Goal: Information Seeking & Learning: Learn about a topic

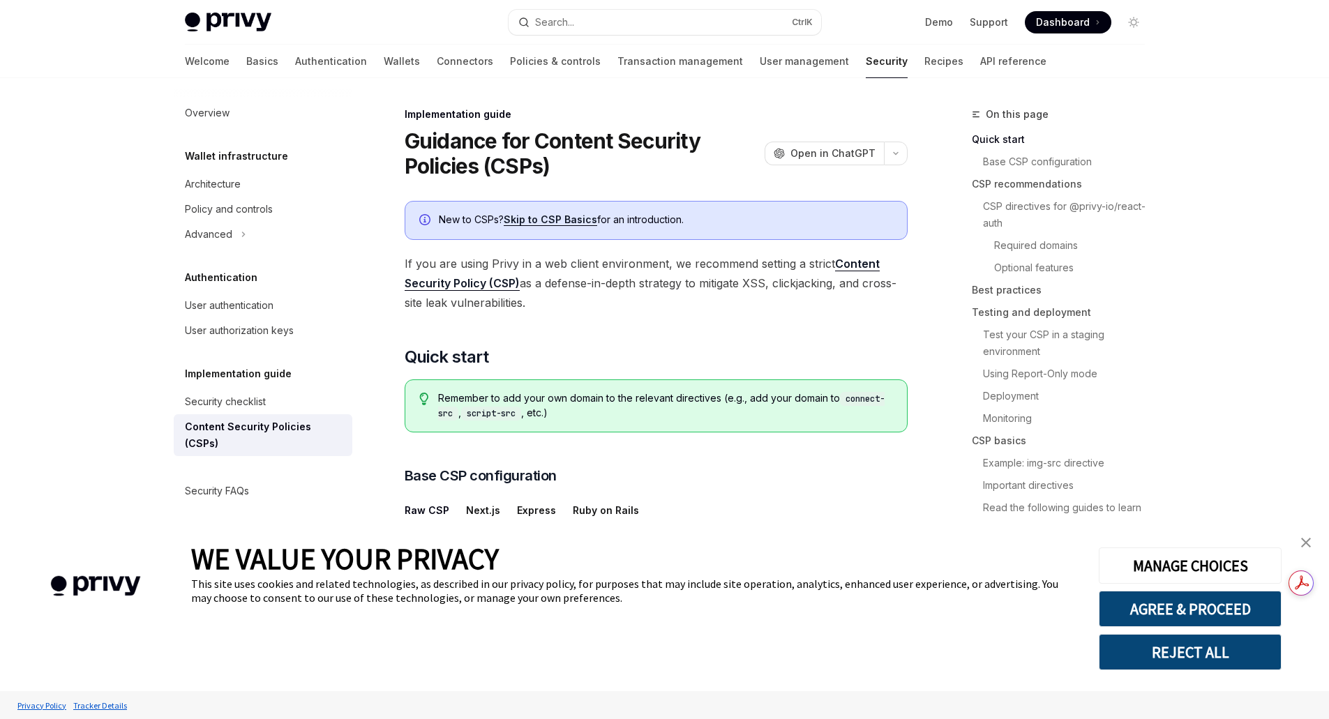
click at [1167, 654] on button "REJECT ALL" at bounding box center [1190, 652] width 183 height 36
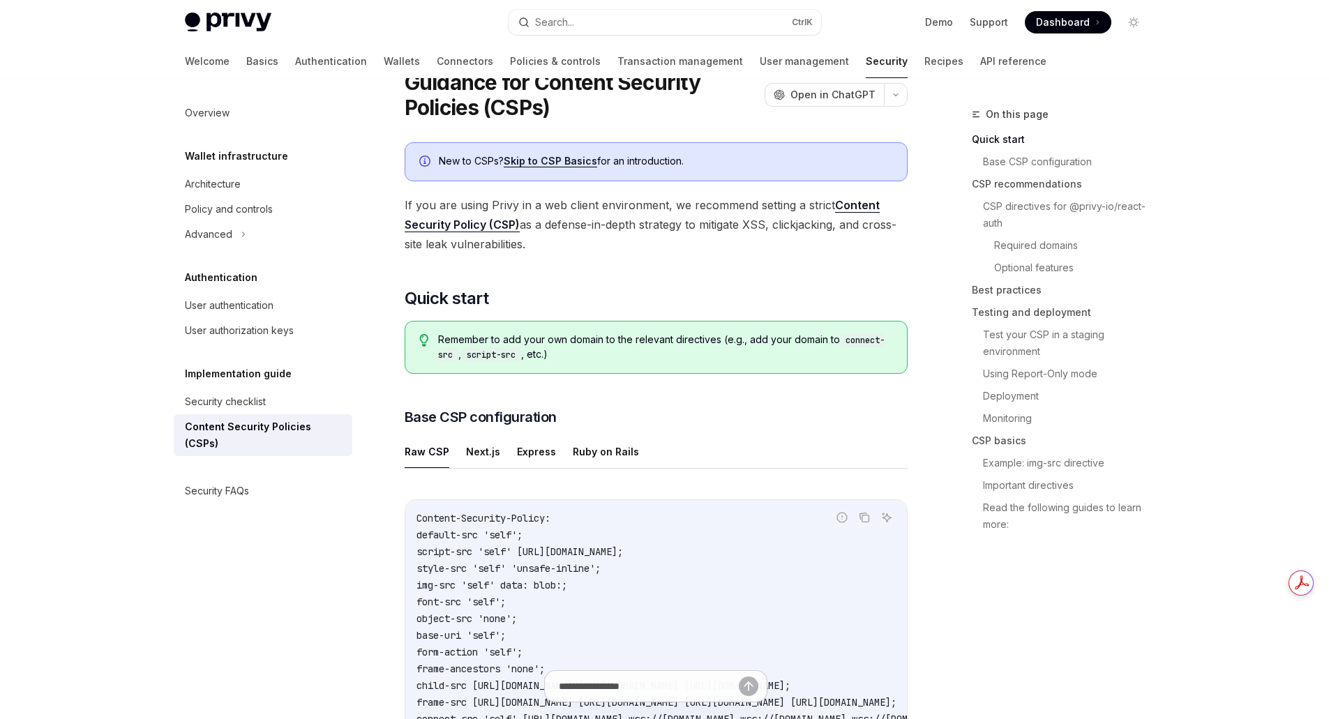
scroll to position [209, 0]
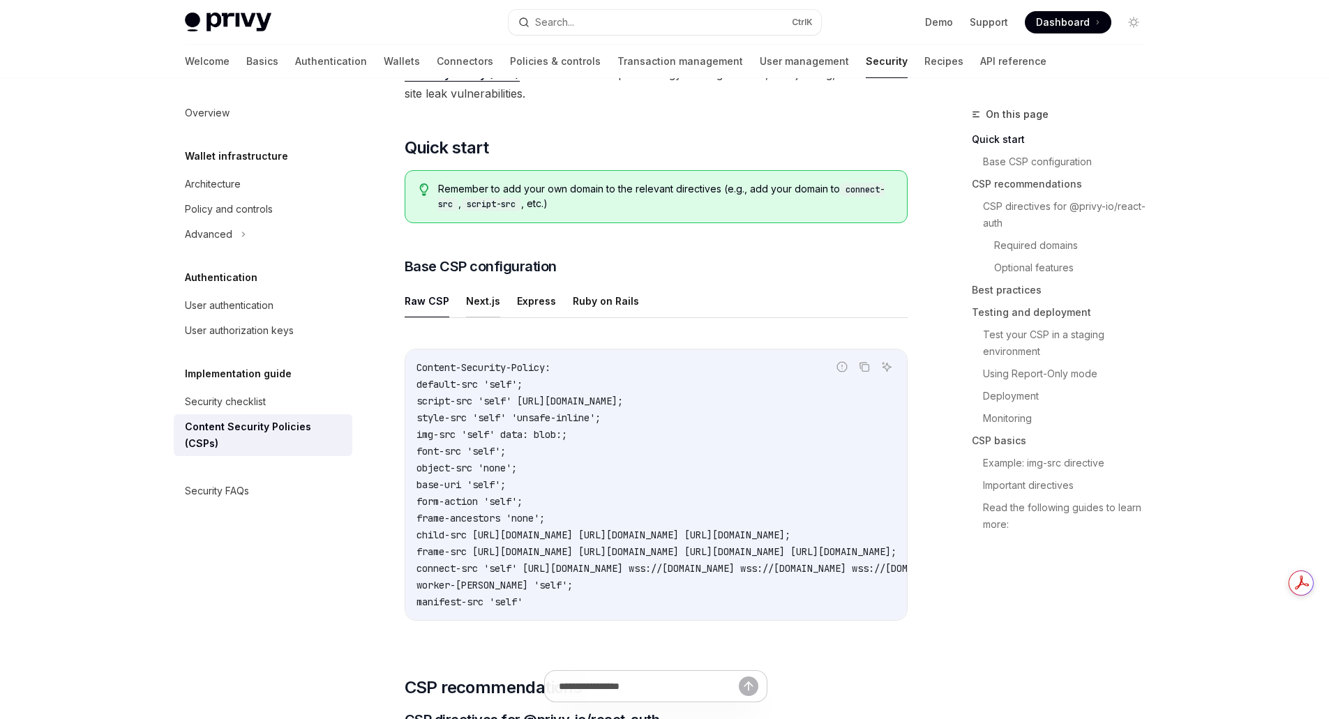
click at [476, 302] on button "Next.js" at bounding box center [483, 301] width 34 height 33
type textarea "*"
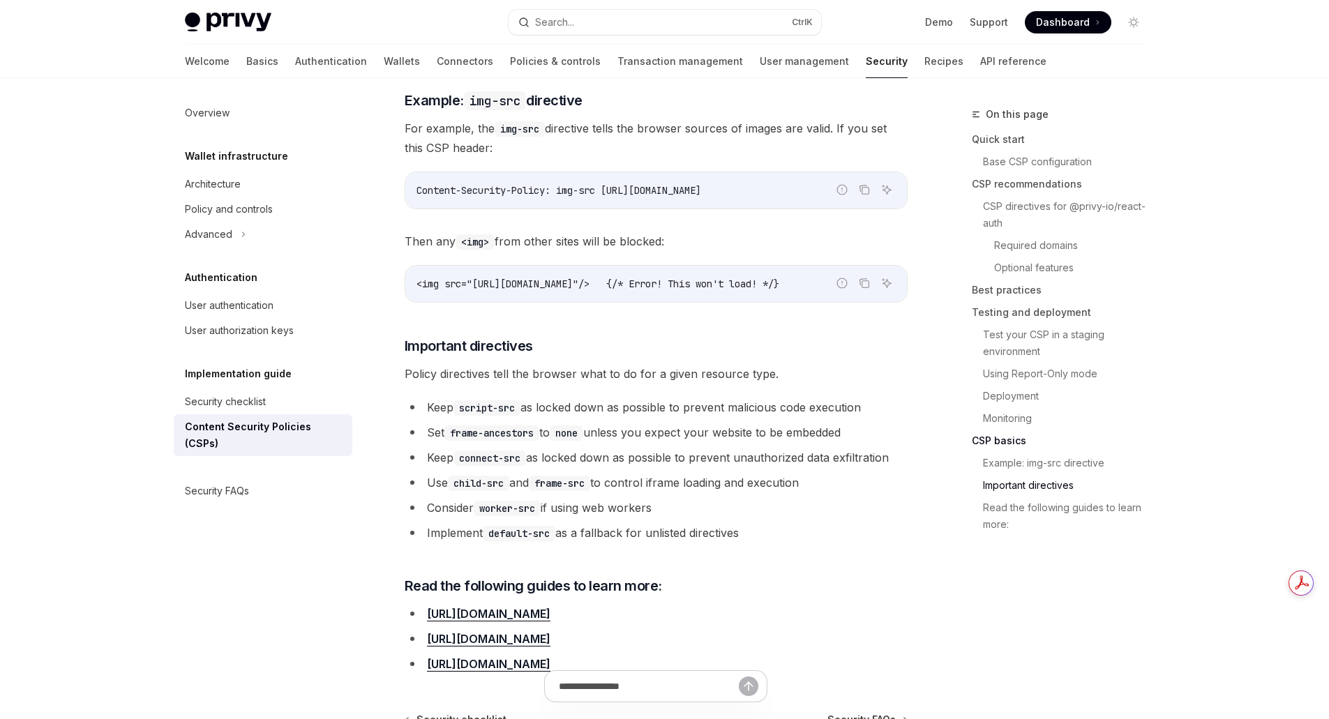
scroll to position [3488, 0]
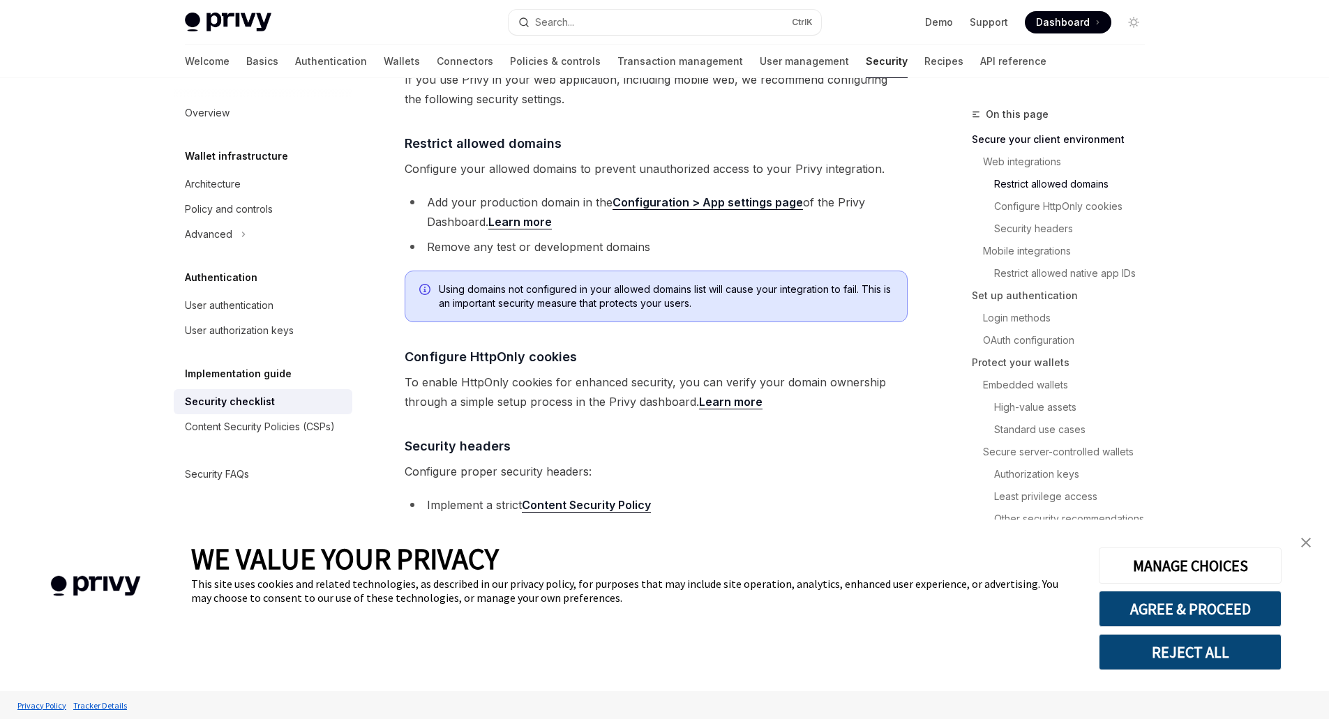
scroll to position [558, 0]
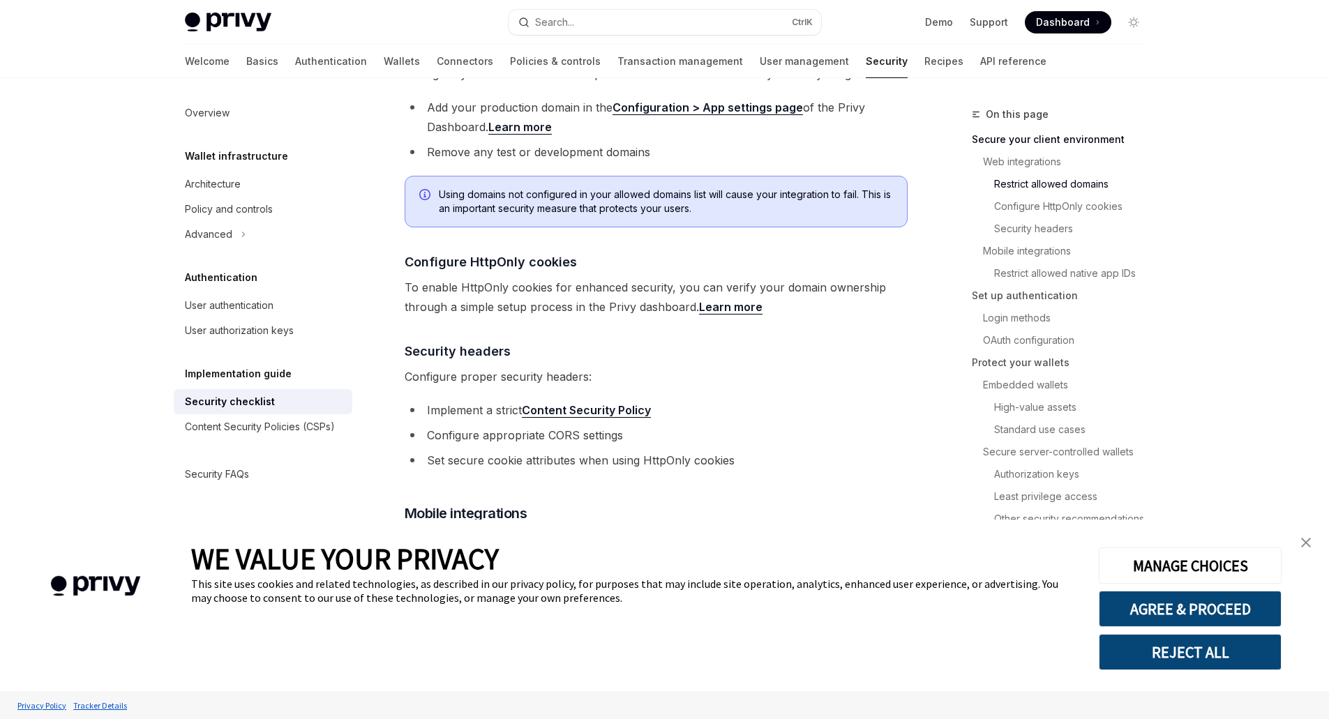
click at [1206, 652] on button "REJECT ALL" at bounding box center [1190, 652] width 183 height 36
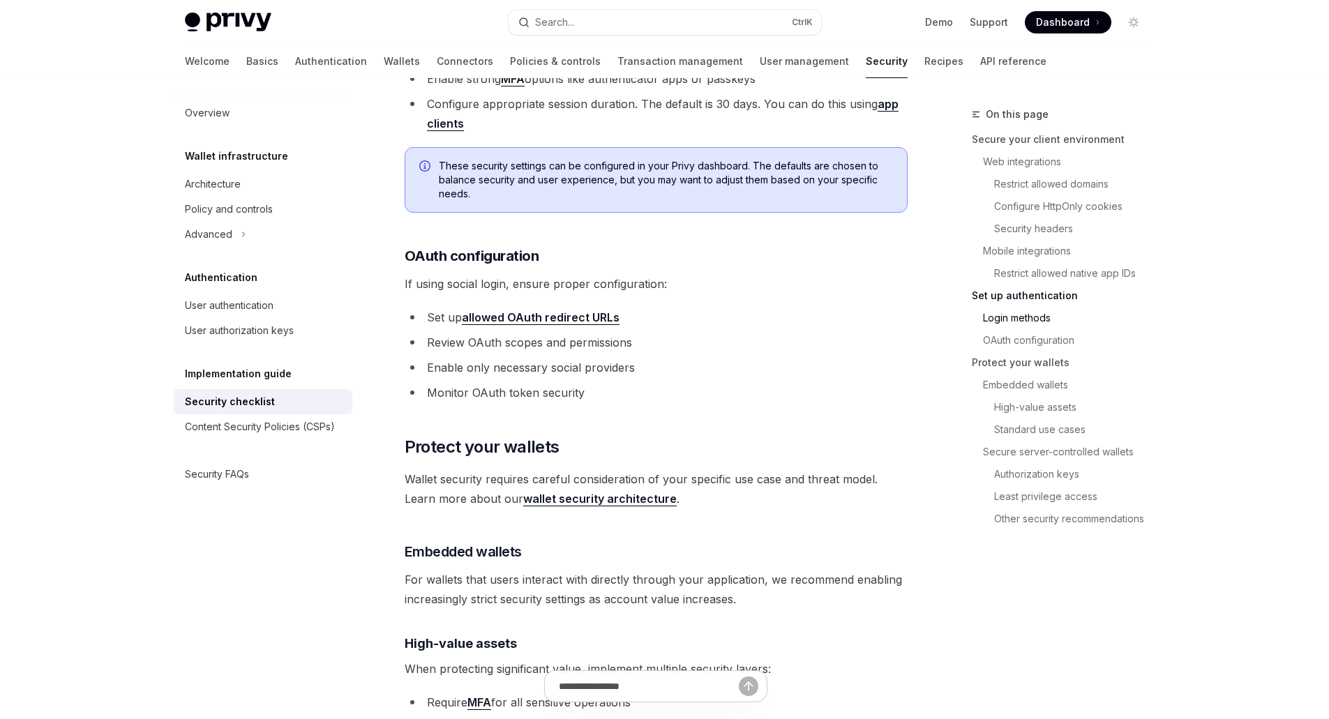
scroll to position [1395, 0]
drag, startPoint x: 1259, startPoint y: 27, endPoint x: 1259, endPoint y: 2, distance: 24.4
click at [1259, 11] on div "Privy Docs home page Search... Ctrl K Demo Support Dashboard Dashboard Search..…" at bounding box center [664, 39] width 1329 height 78
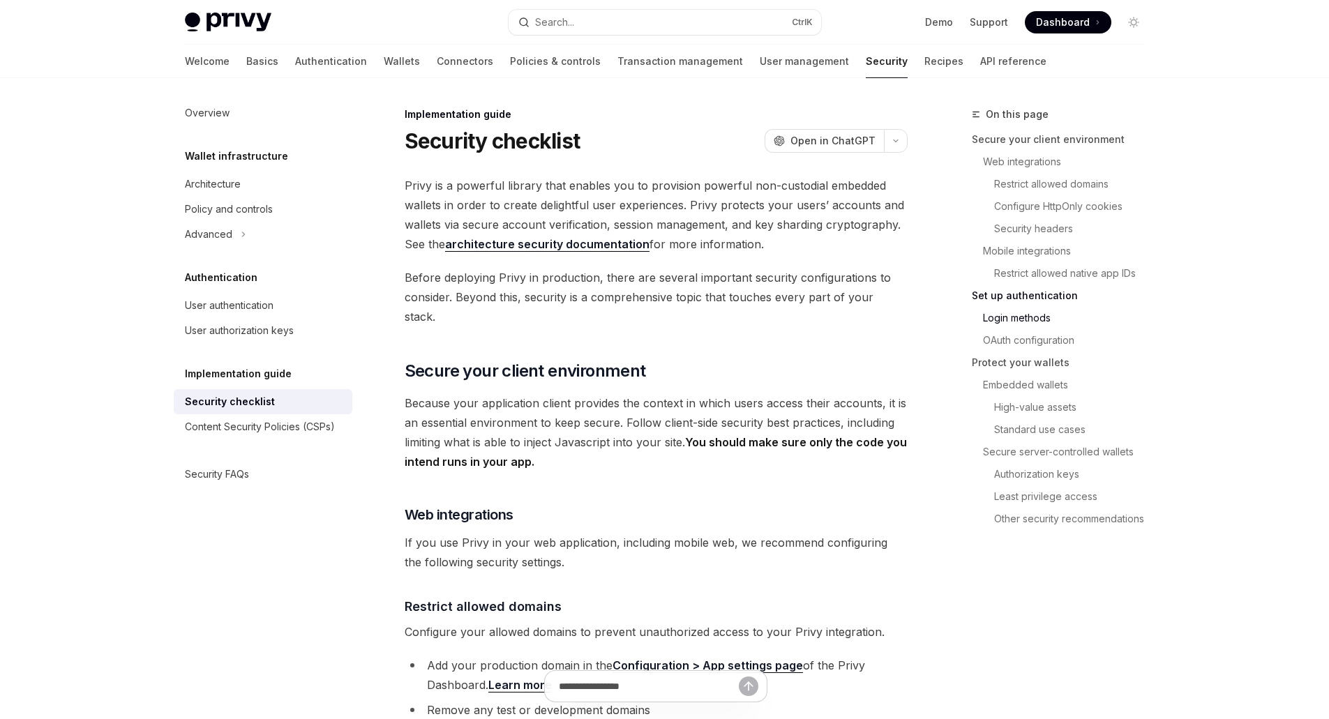
scroll to position [1395, 0]
